Goal: Check status

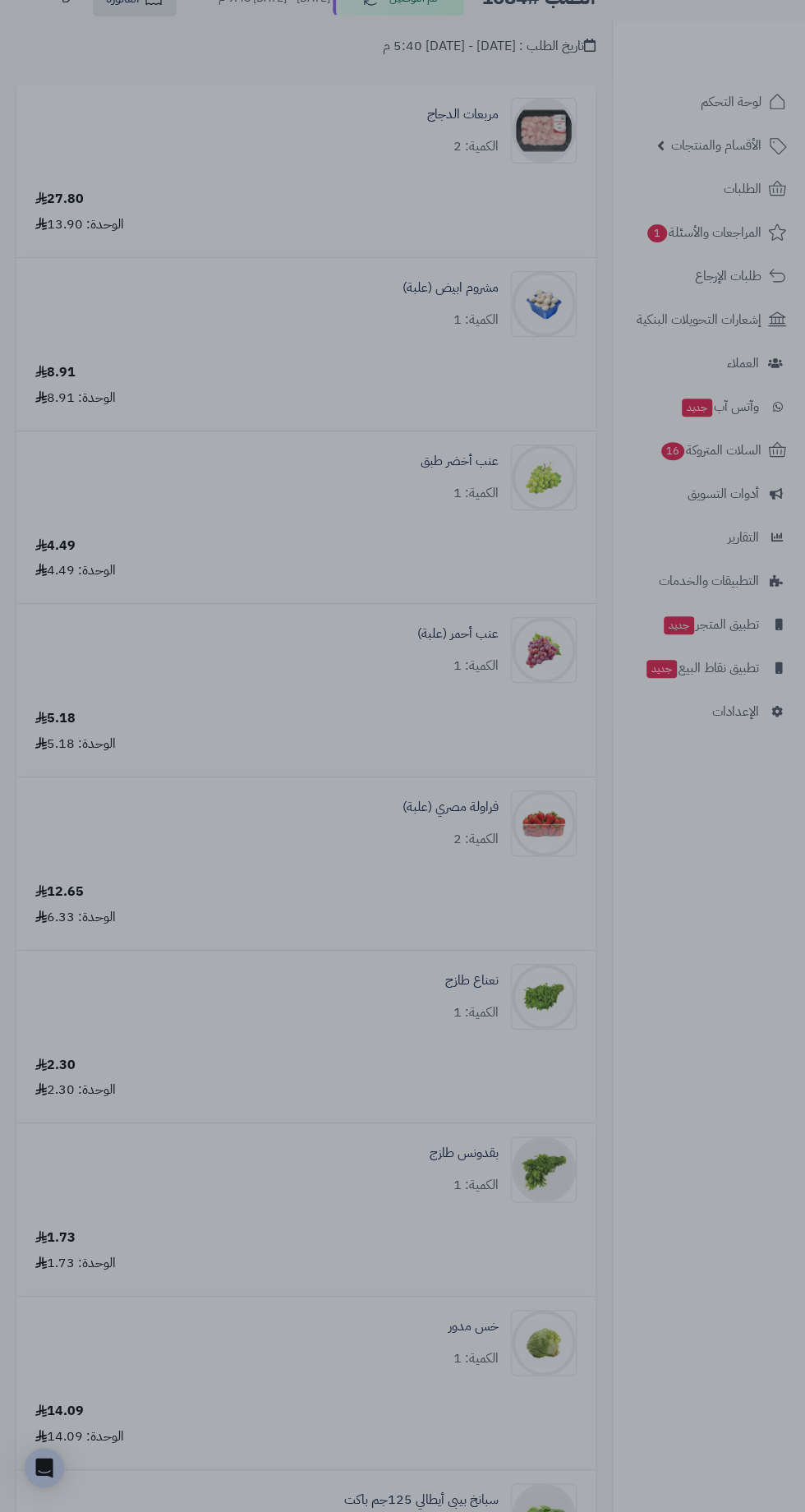
click at [581, 328] on div at bounding box center [402, 756] width 805 height 1512
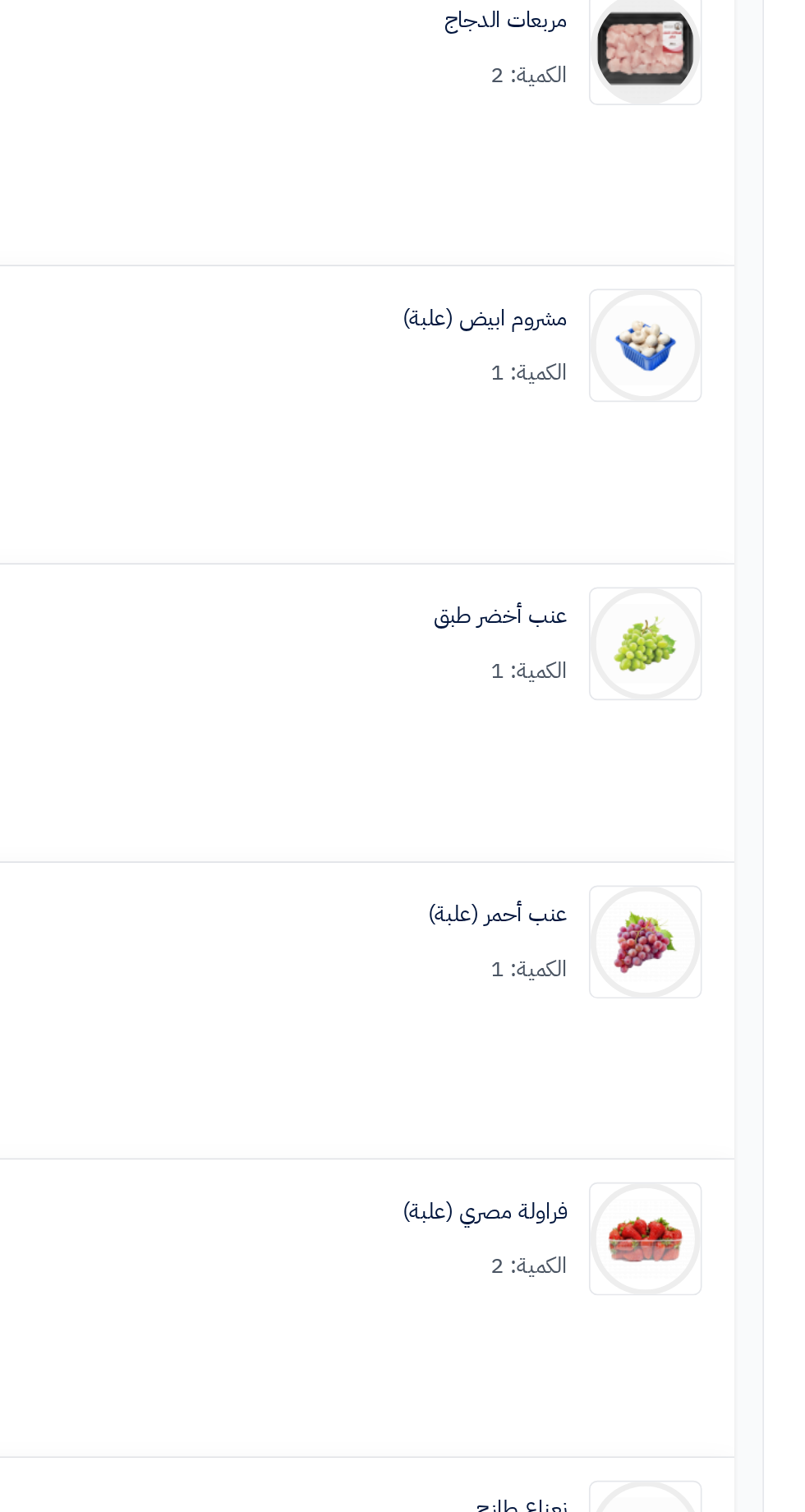
scroll to position [95, 0]
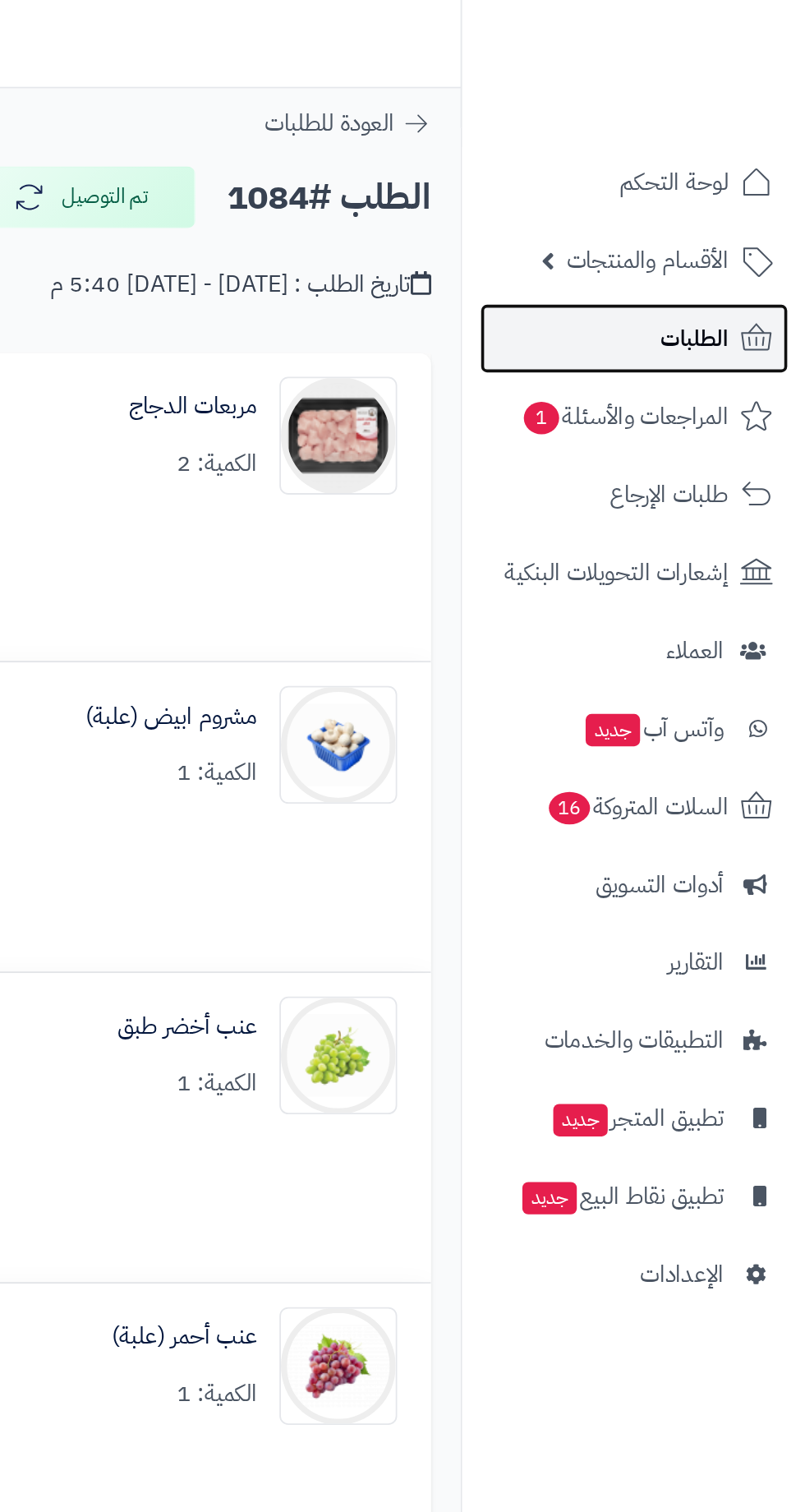
click at [740, 184] on span "الطلبات" at bounding box center [742, 188] width 38 height 23
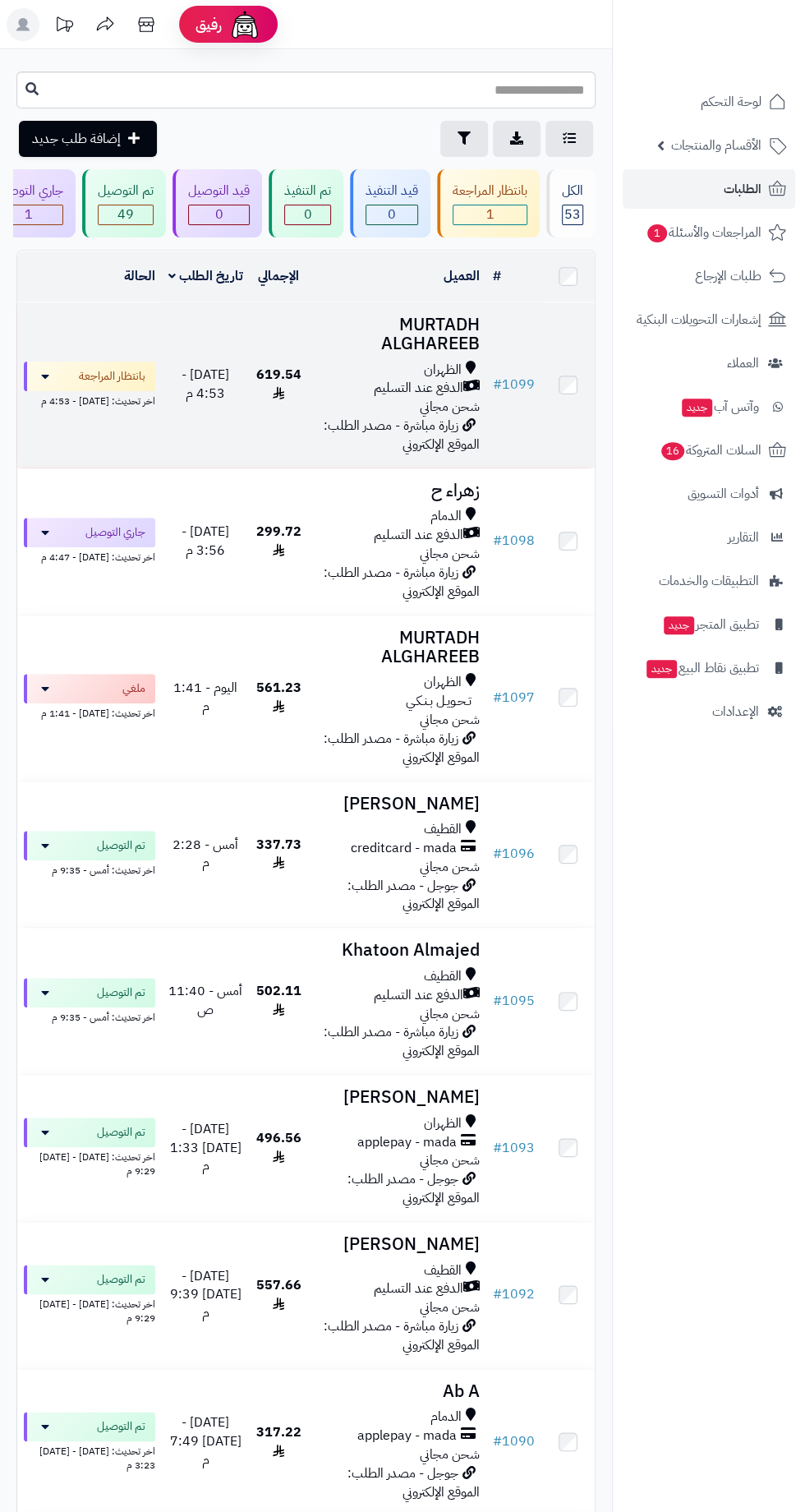
click at [362, 362] on div "الظهران" at bounding box center [397, 369] width 166 height 19
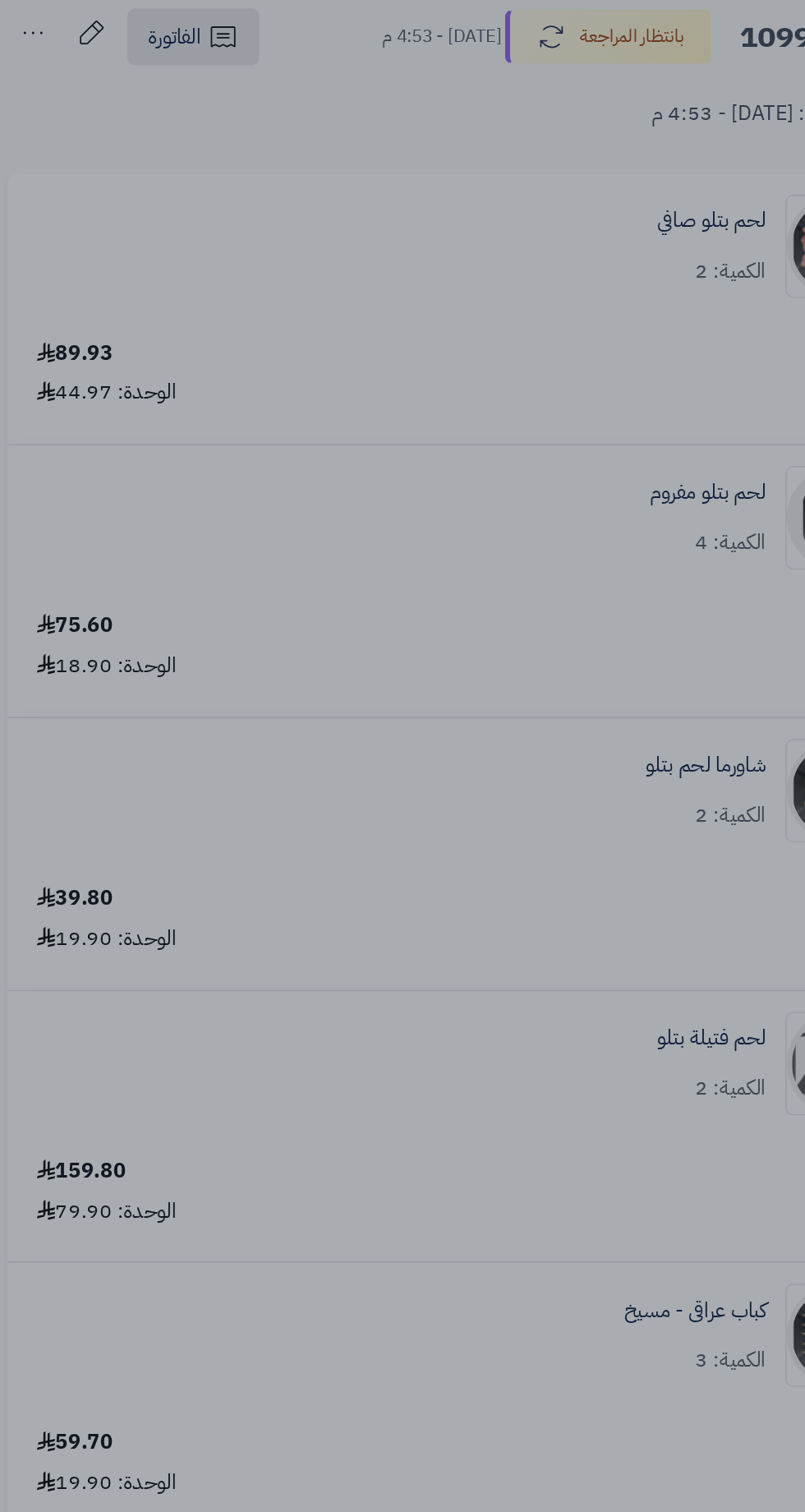
click at [426, 440] on div at bounding box center [402, 756] width 805 height 1512
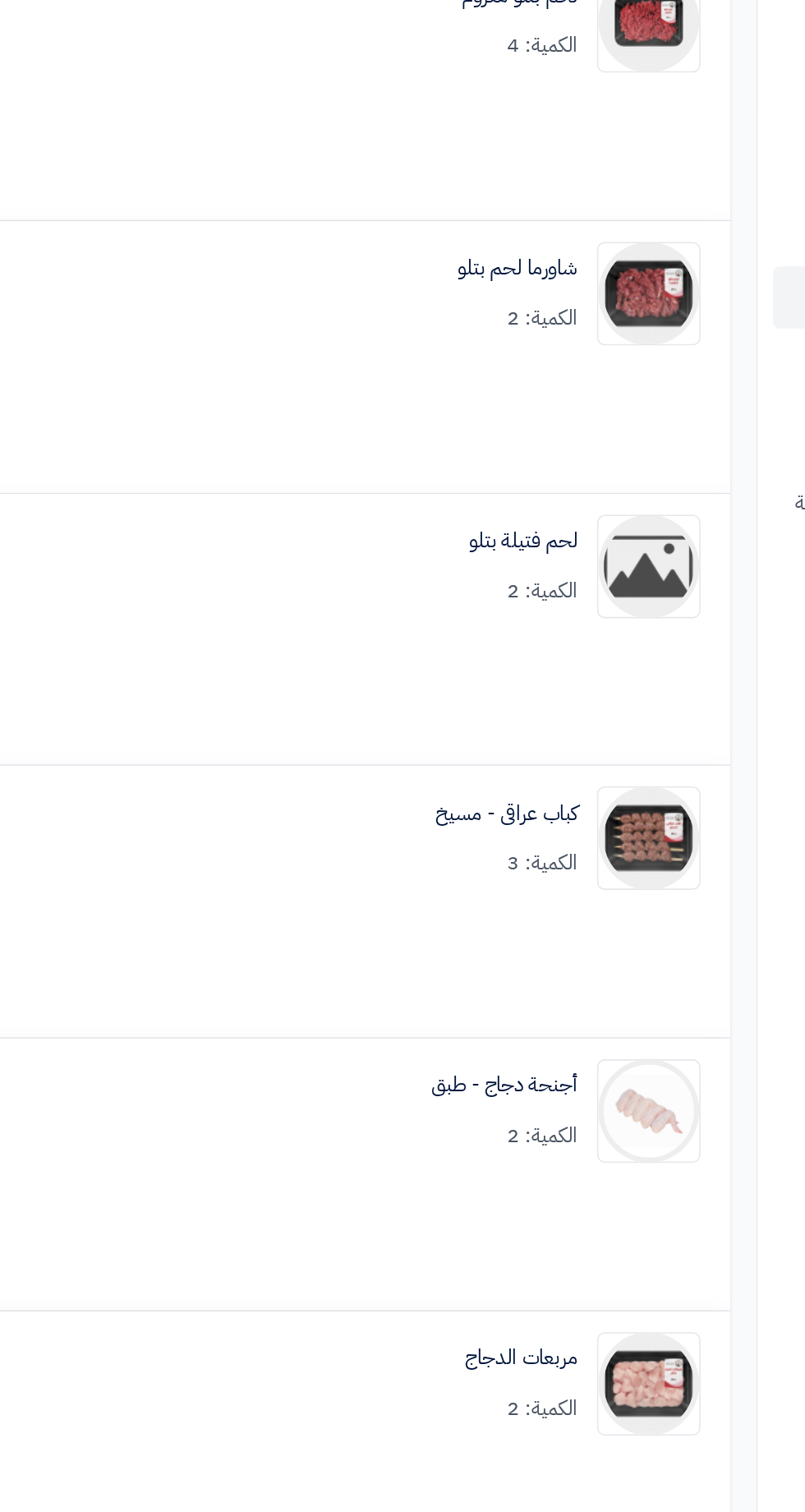
scroll to position [402, 0]
